Goal: Task Accomplishment & Management: Manage account settings

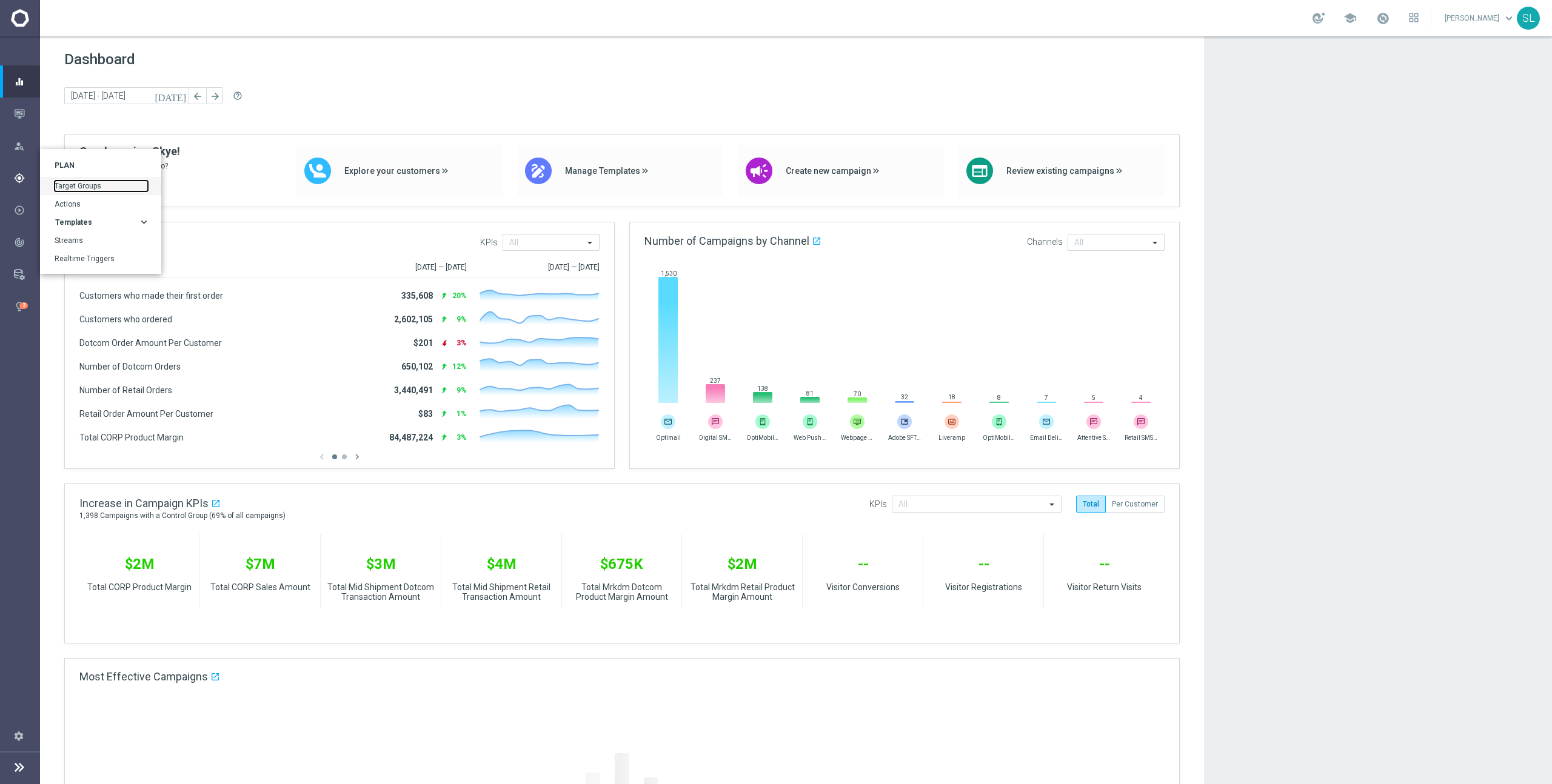
click at [92, 190] on link "Target Groups" at bounding box center [100, 186] width 93 height 11
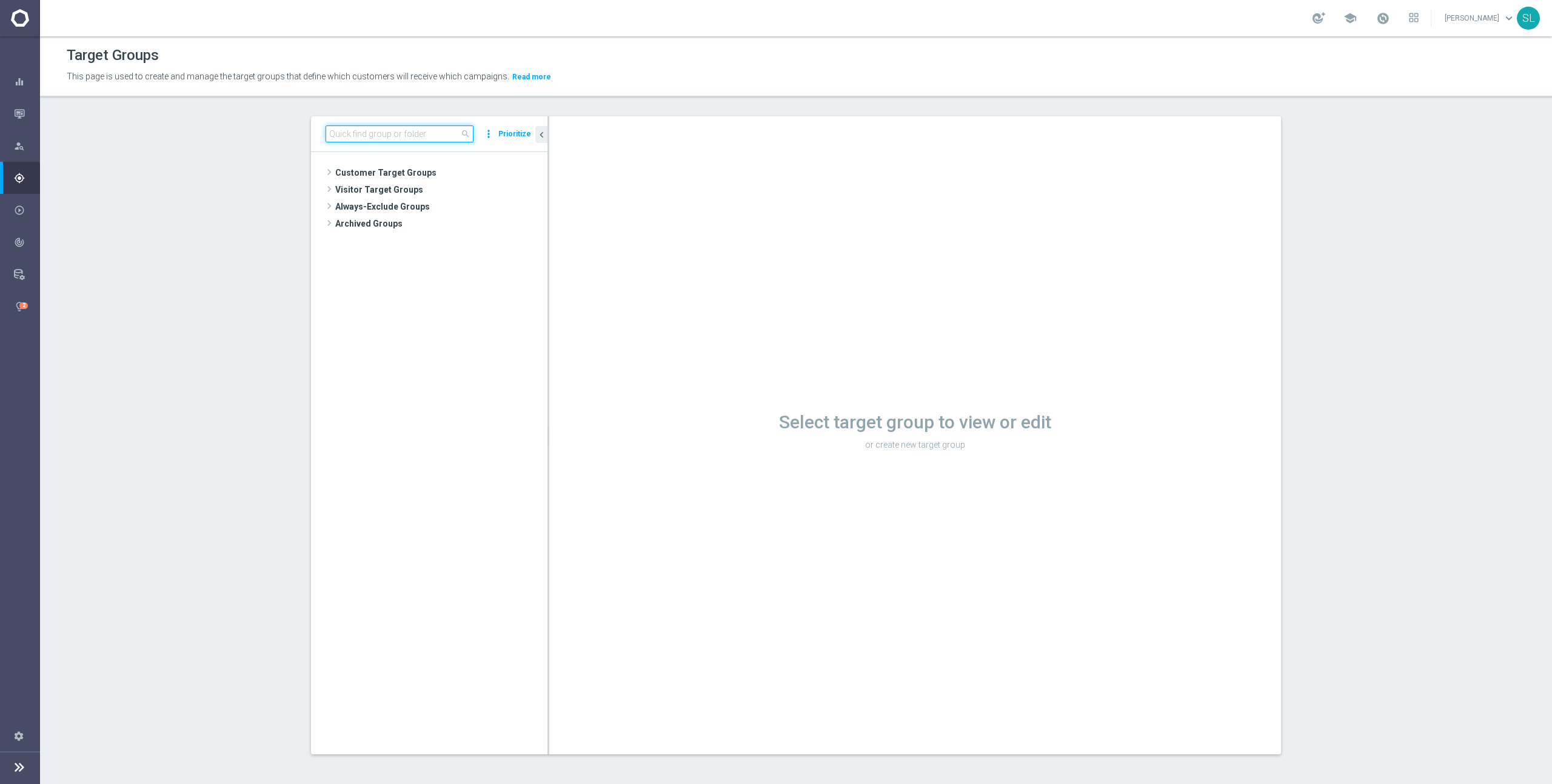
click at [430, 138] on input at bounding box center [399, 133] width 148 height 17
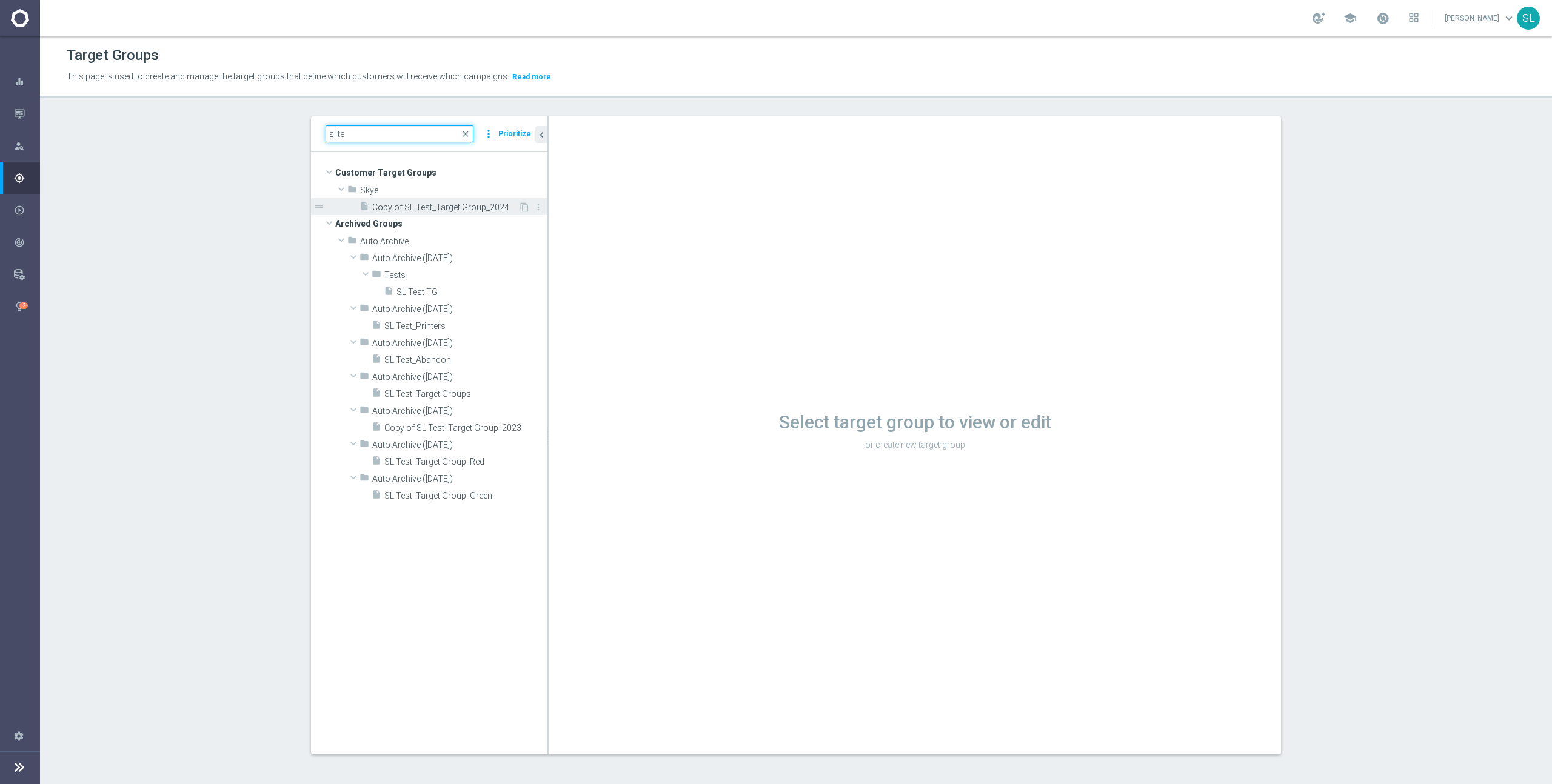
type input "sl te"
click at [466, 209] on span "Copy of SL Test_Target Group_2024" at bounding box center [445, 208] width 146 height 11
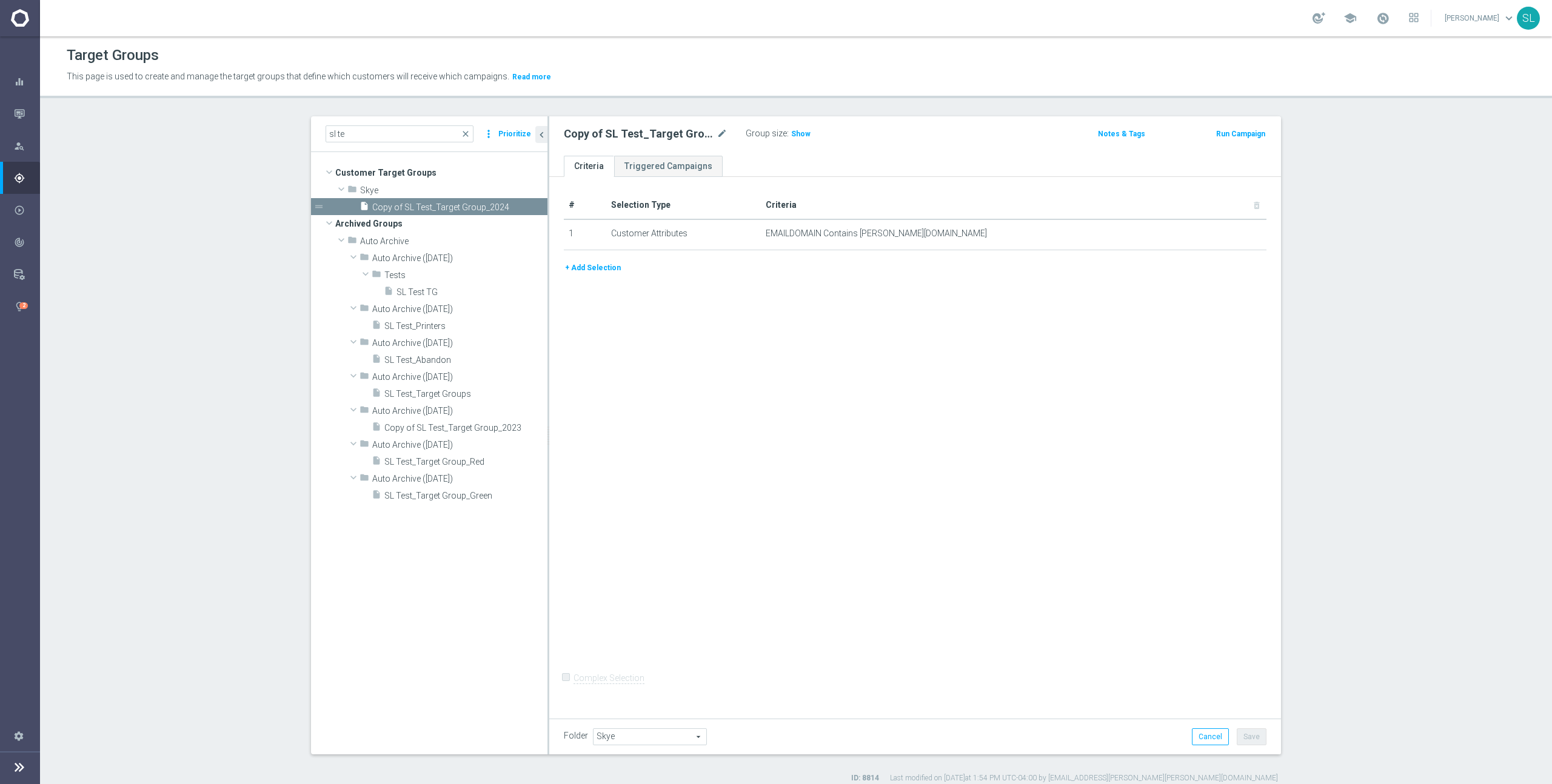
click at [587, 267] on button "+ Add Selection" at bounding box center [593, 267] width 59 height 13
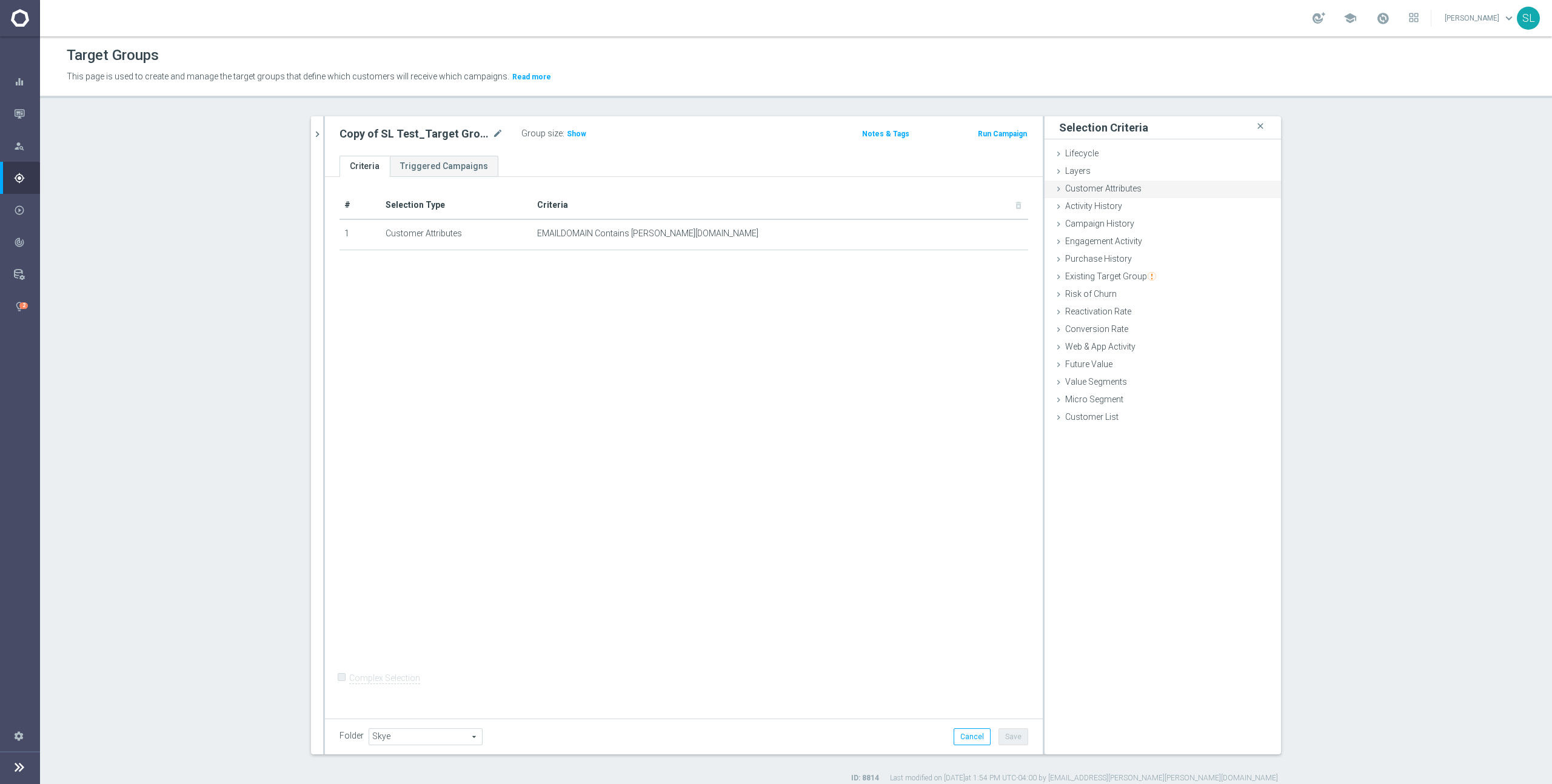
click at [1119, 187] on span "Customer Attributes" at bounding box center [1103, 188] width 76 height 10
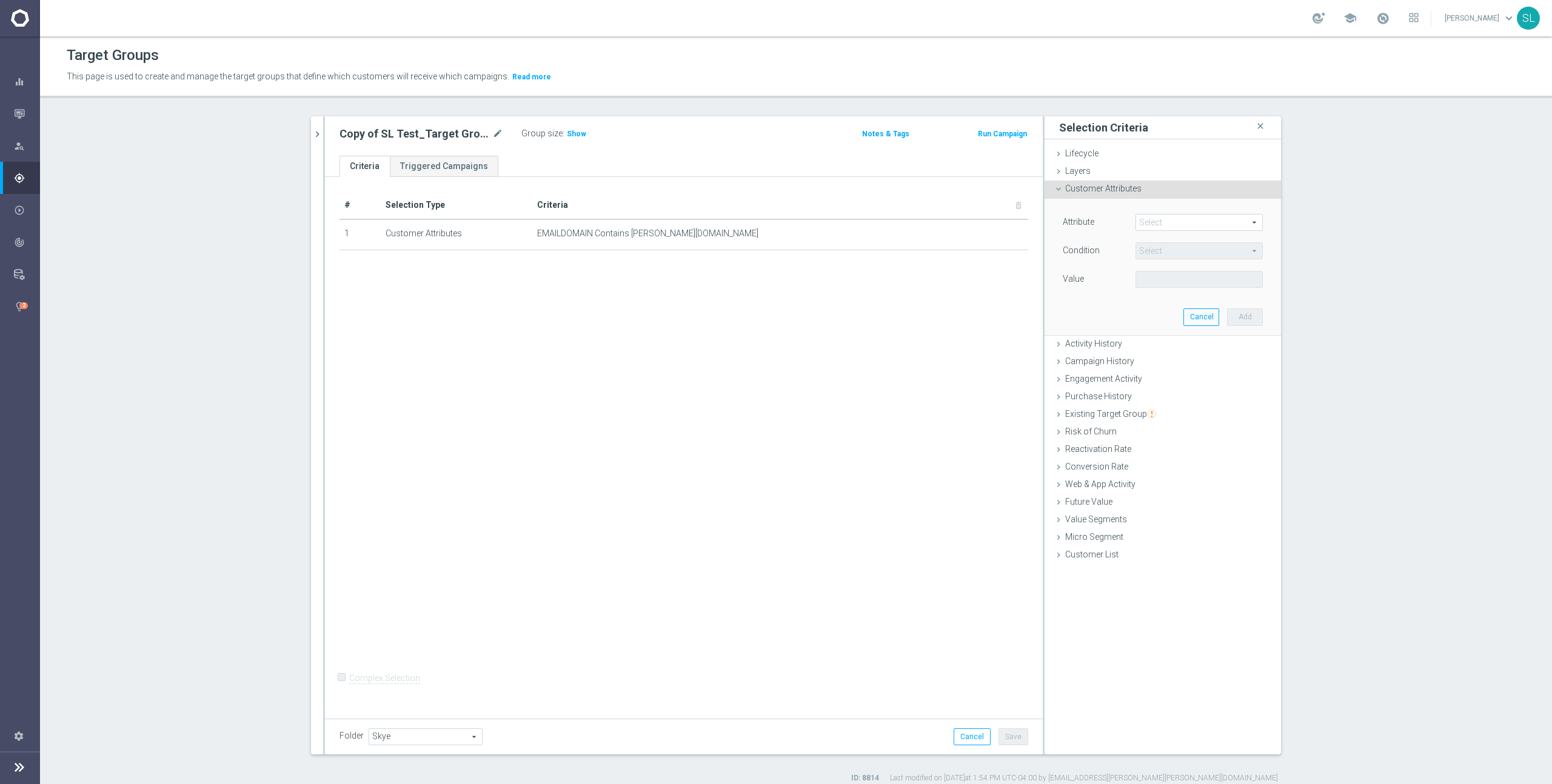
click at [1166, 224] on span at bounding box center [1199, 223] width 126 height 16
click at [1161, 223] on input "search" at bounding box center [1198, 222] width 127 height 17
click at [1176, 218] on input "lifecy" at bounding box center [1198, 222] width 127 height 17
type input "sub"
